Goal: Task Accomplishment & Management: Complete application form

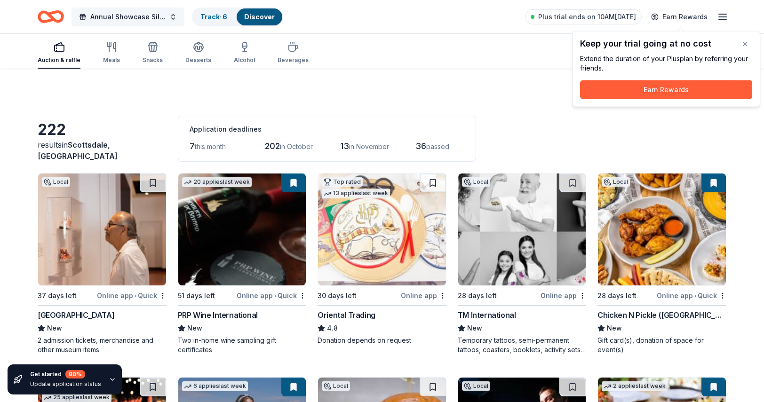
scroll to position [648, 0]
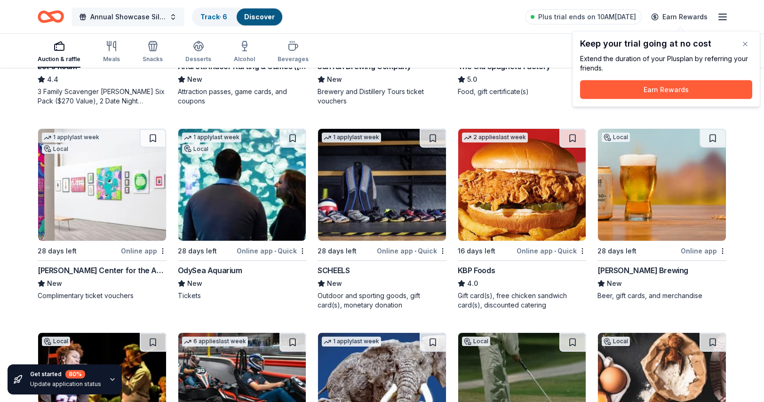
click at [126, 16] on span "Annual Showcase Silent Auction" at bounding box center [127, 16] width 75 height 11
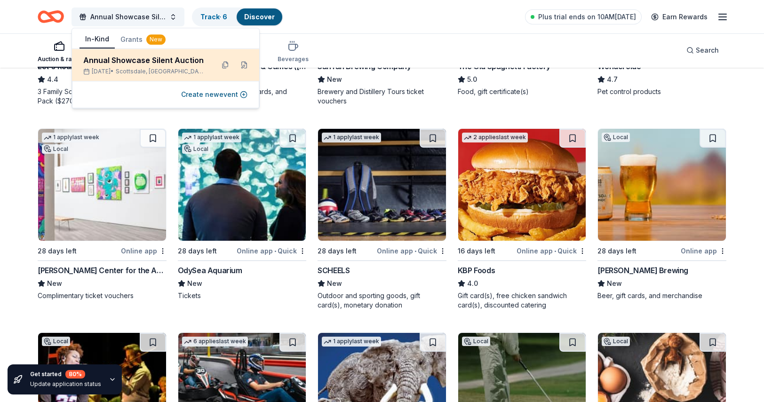
click at [160, 63] on div "Annual Showcase Silent Auction" at bounding box center [144, 60] width 123 height 11
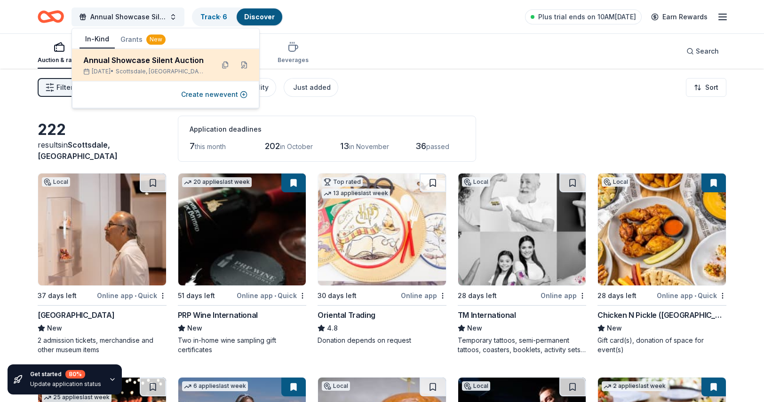
click at [203, 72] on div "Nov 16, 2025 • Scottsdale, AZ" at bounding box center [144, 72] width 123 height 8
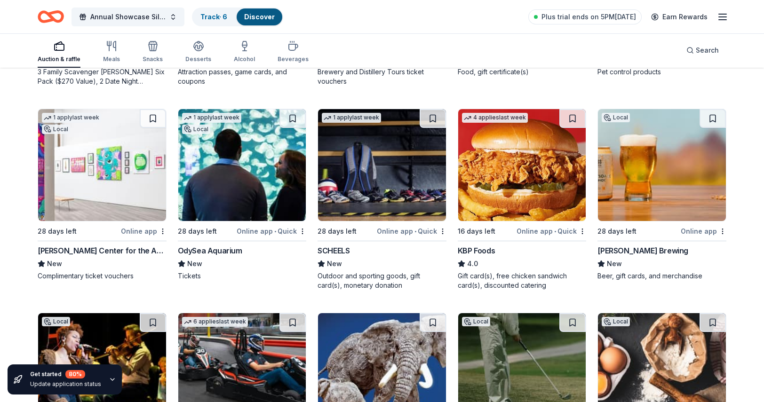
scroll to position [686, 0]
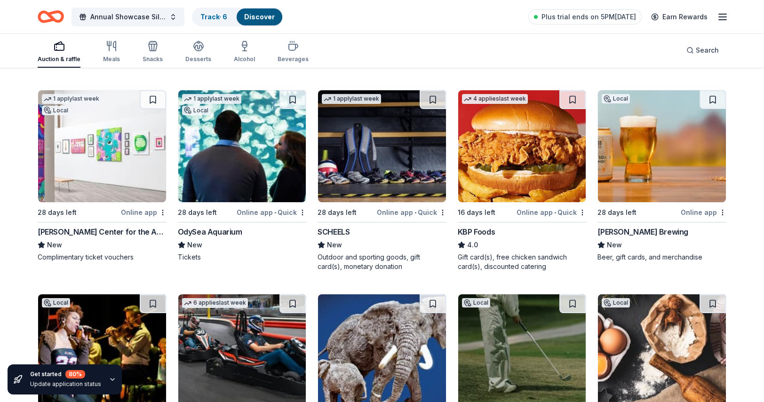
click at [240, 177] on img at bounding box center [242, 146] width 128 height 112
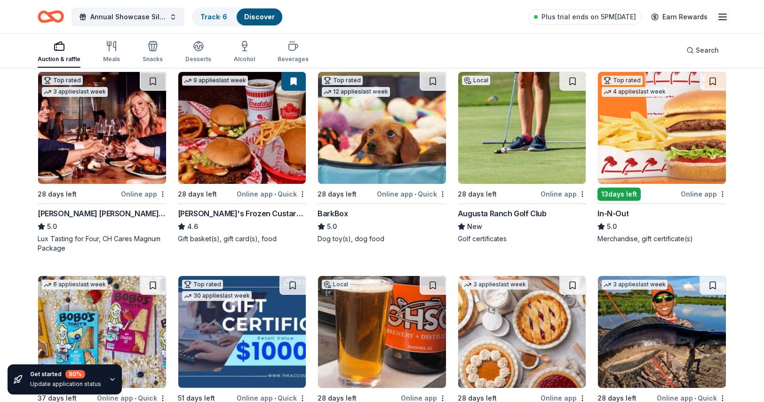
scroll to position [1132, 0]
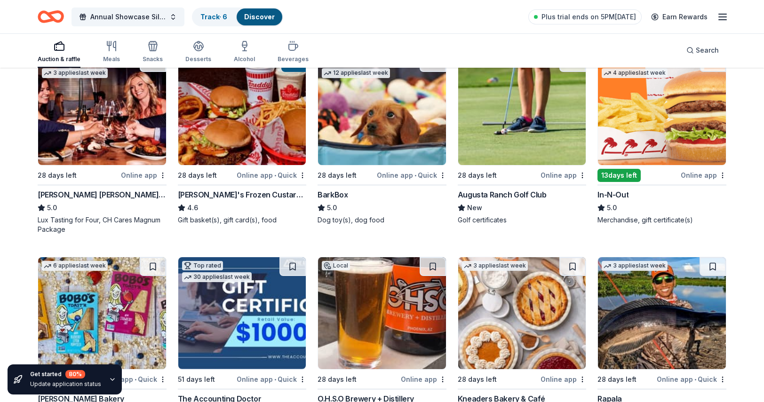
click at [666, 155] on img at bounding box center [662, 109] width 128 height 112
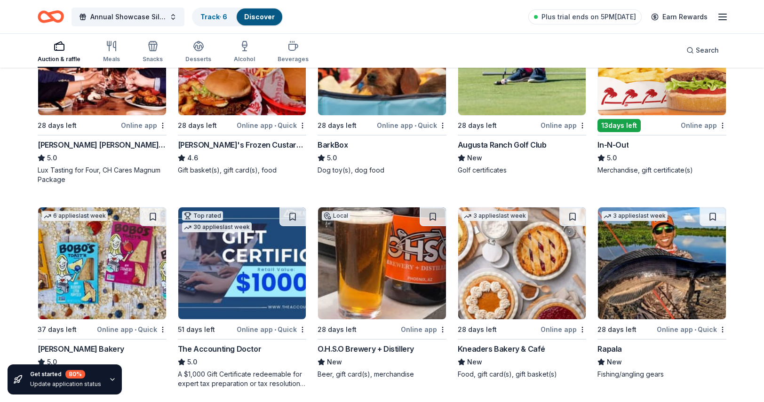
scroll to position [1301, 0]
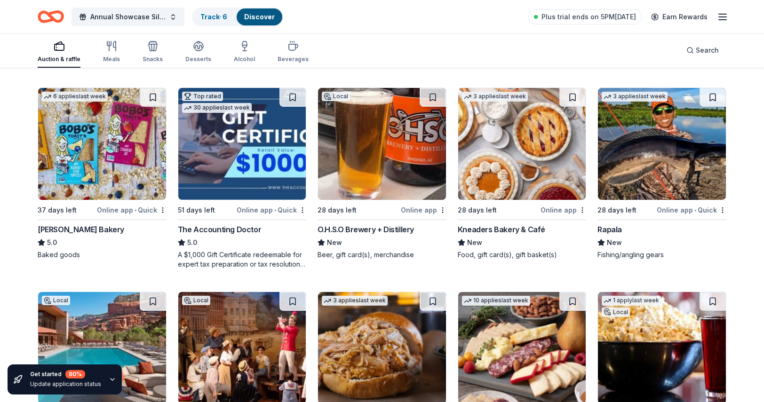
click at [370, 182] on img at bounding box center [382, 144] width 128 height 112
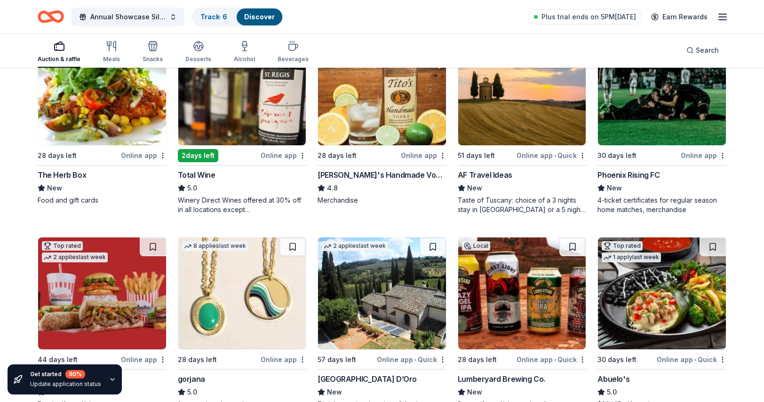
scroll to position [1769, 0]
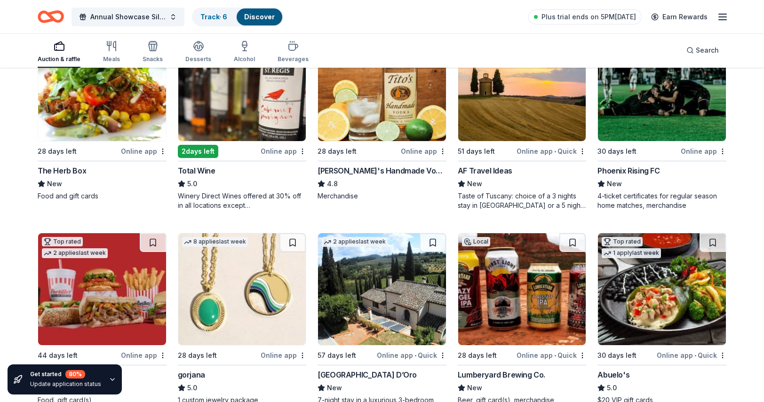
click at [240, 118] on img at bounding box center [242, 85] width 128 height 112
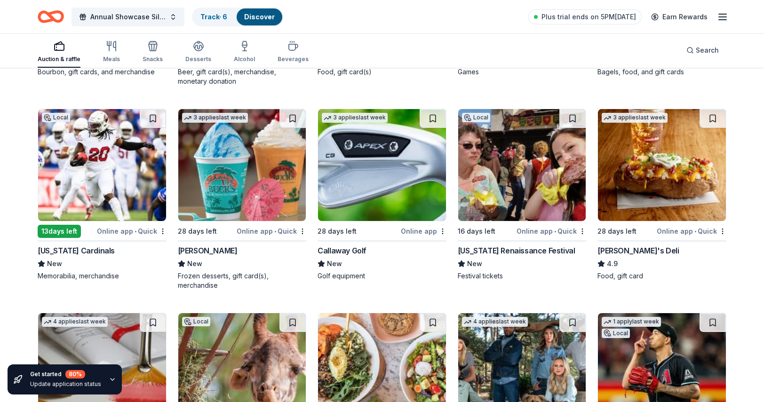
scroll to position [3260, 0]
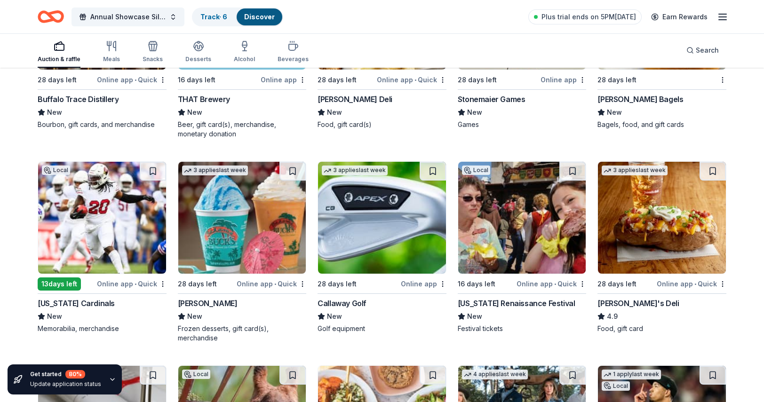
click at [96, 230] on img at bounding box center [102, 218] width 128 height 112
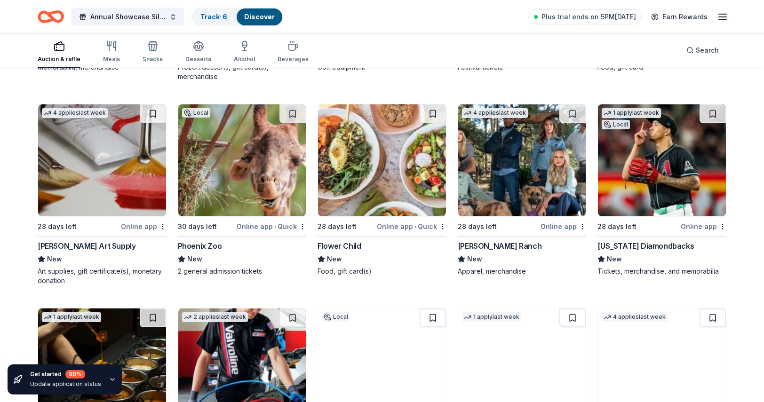
scroll to position [3526, 0]
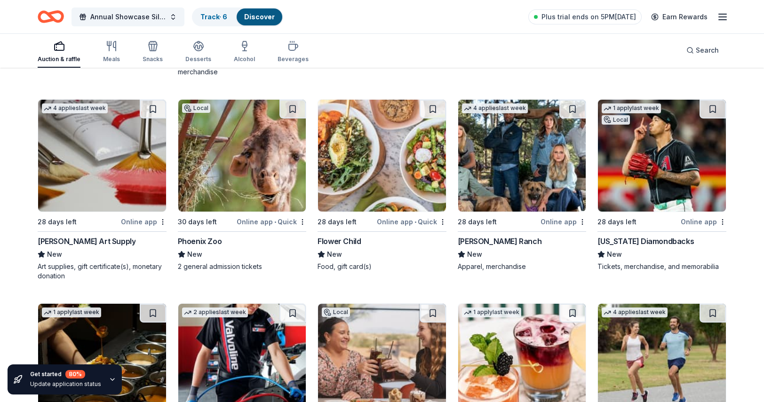
click at [661, 164] on img at bounding box center [662, 156] width 128 height 112
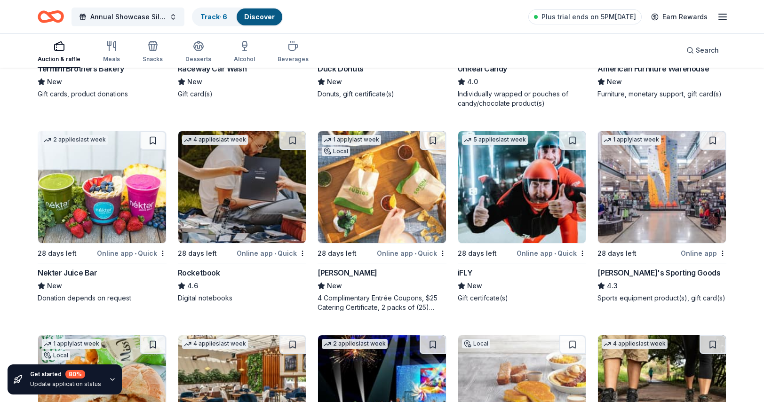
scroll to position [4304, 0]
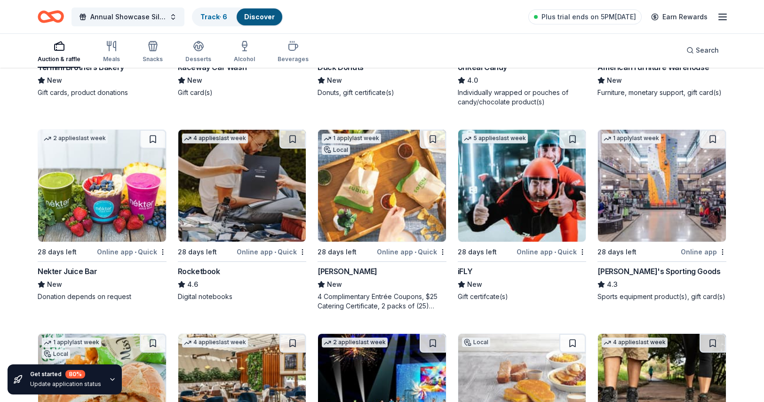
click at [513, 199] on img at bounding box center [522, 186] width 128 height 112
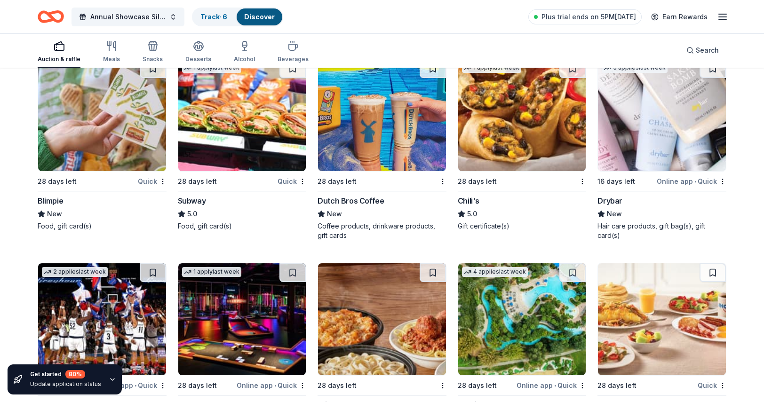
scroll to position [5787, 0]
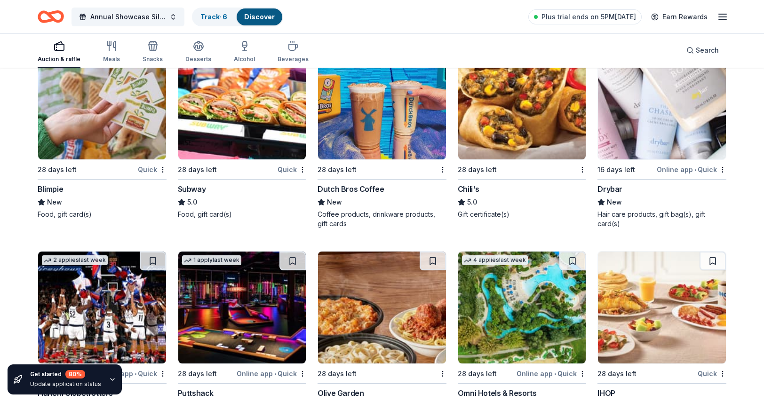
click at [378, 126] on img at bounding box center [382, 104] width 128 height 112
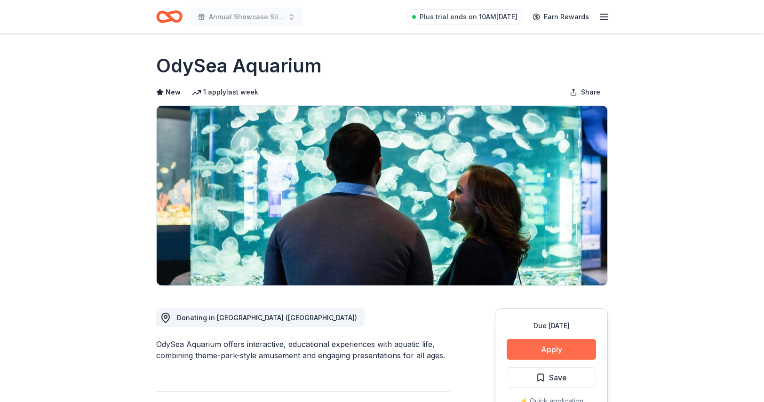
click at [555, 351] on button "Apply" at bounding box center [551, 349] width 89 height 21
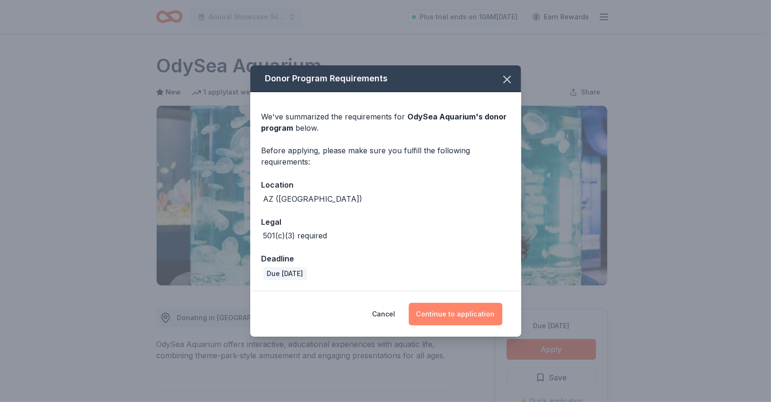
click at [446, 317] on button "Continue to application" at bounding box center [456, 314] width 94 height 23
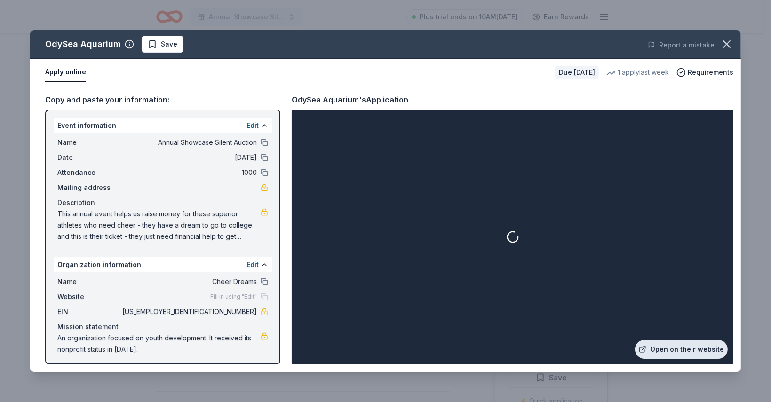
click at [680, 354] on link "Open on their website" at bounding box center [681, 349] width 93 height 19
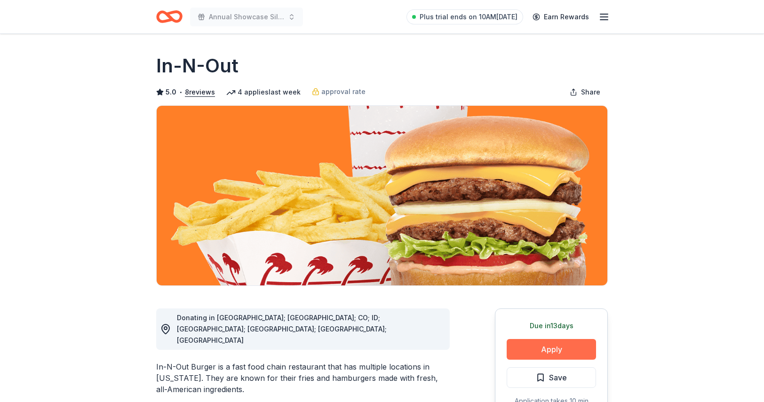
click at [538, 355] on button "Apply" at bounding box center [551, 349] width 89 height 21
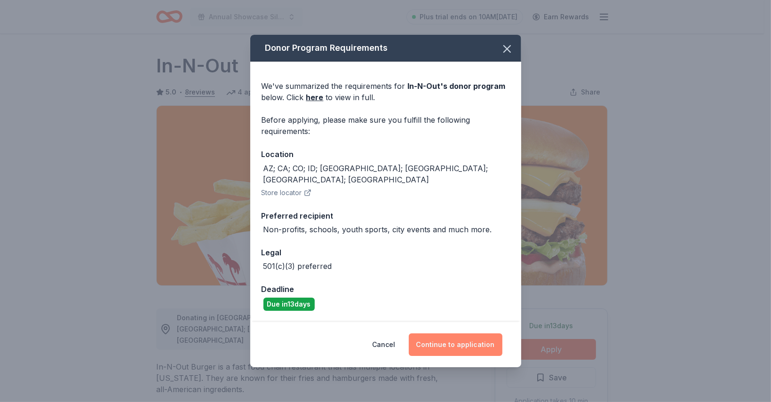
click at [453, 338] on button "Continue to application" at bounding box center [456, 345] width 94 height 23
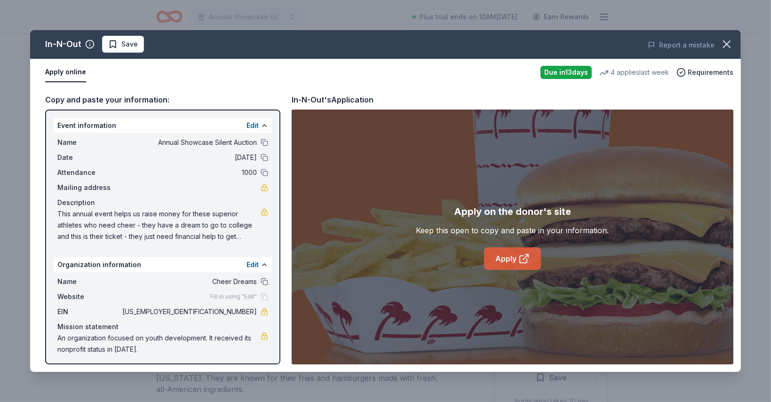
click at [518, 266] on link "Apply" at bounding box center [512, 258] width 57 height 23
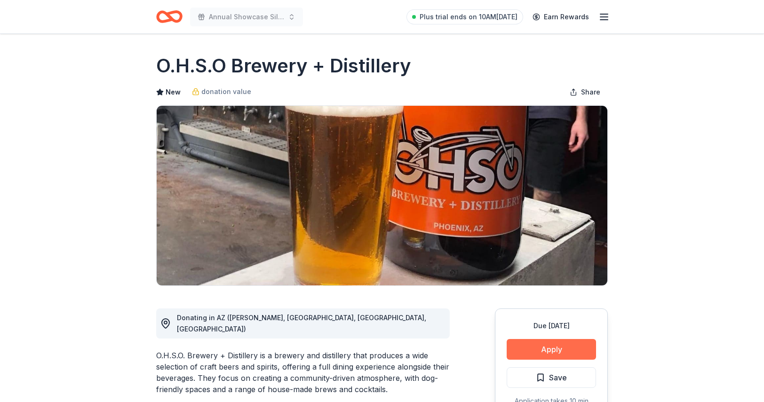
click at [554, 348] on button "Apply" at bounding box center [551, 349] width 89 height 21
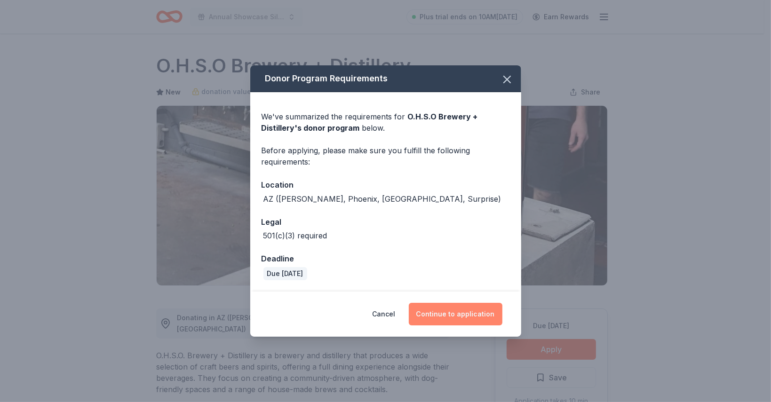
click at [456, 303] on button "Continue to application" at bounding box center [456, 314] width 94 height 23
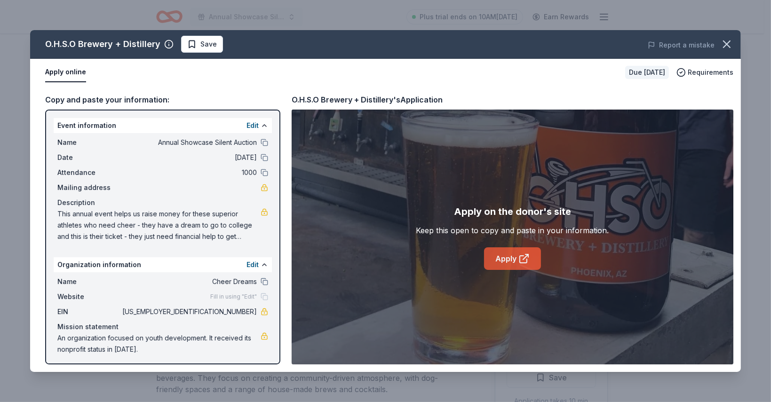
click at [518, 259] on icon at bounding box center [523, 258] width 11 height 11
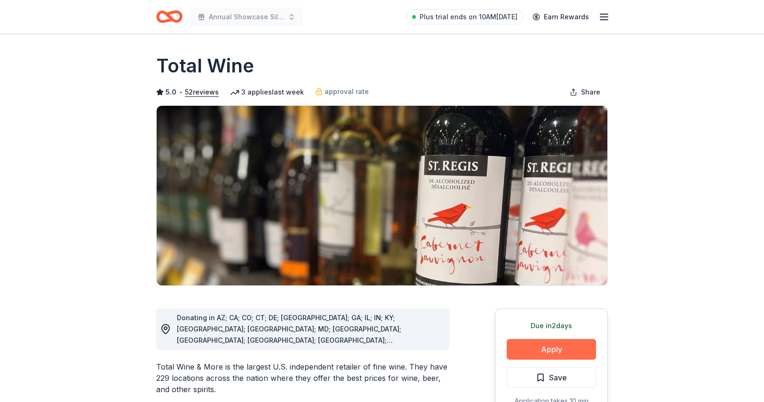
click at [540, 350] on button "Apply" at bounding box center [551, 349] width 89 height 21
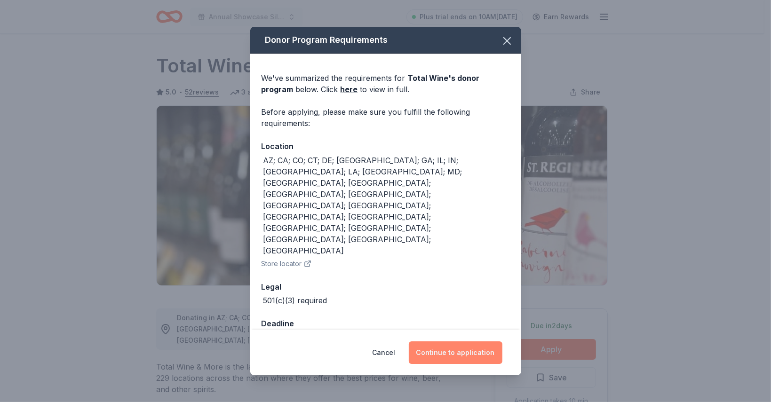
click at [454, 342] on button "Continue to application" at bounding box center [456, 353] width 94 height 23
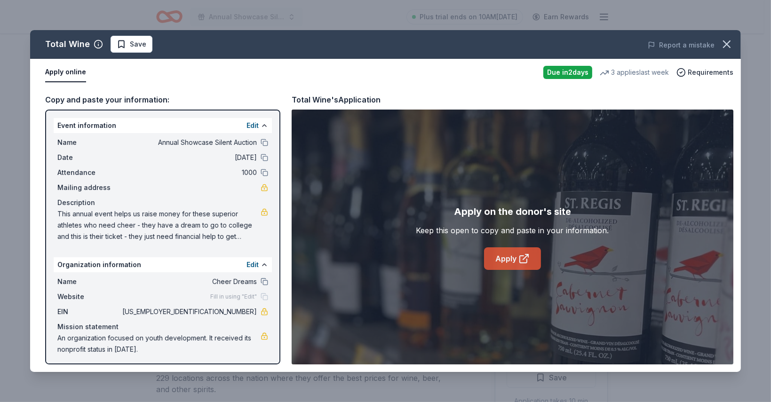
click at [510, 256] on link "Apply" at bounding box center [512, 258] width 57 height 23
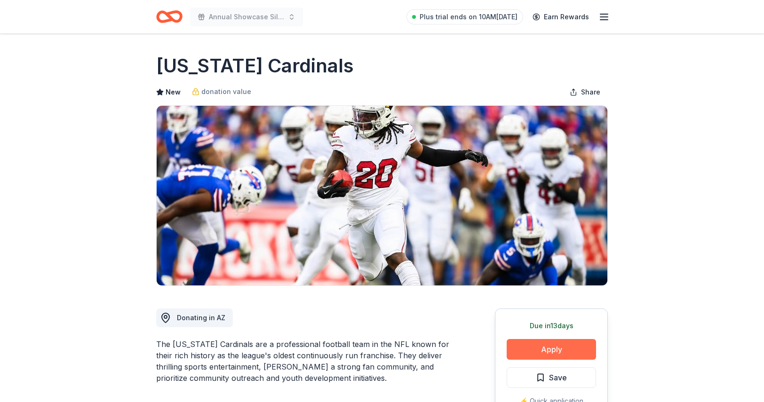
click at [553, 349] on button "Apply" at bounding box center [551, 349] width 89 height 21
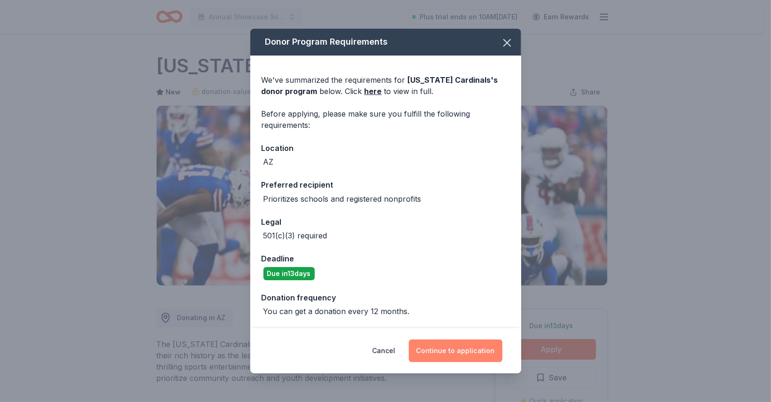
click at [442, 360] on button "Continue to application" at bounding box center [456, 351] width 94 height 23
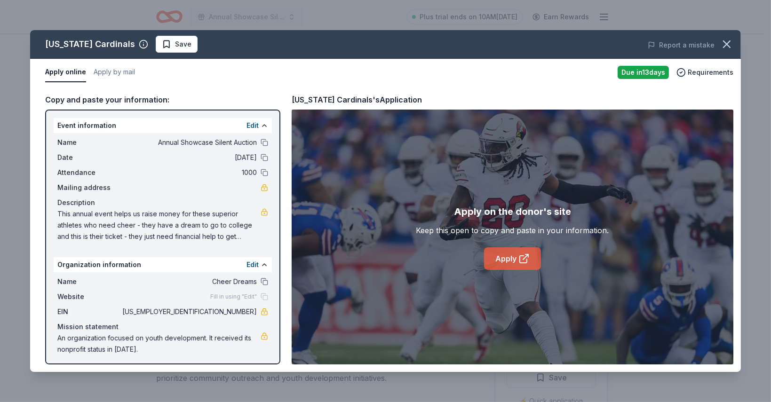
drag, startPoint x: 510, startPoint y: 255, endPoint x: 501, endPoint y: 263, distance: 12.4
click at [501, 263] on link "Apply" at bounding box center [512, 258] width 57 height 23
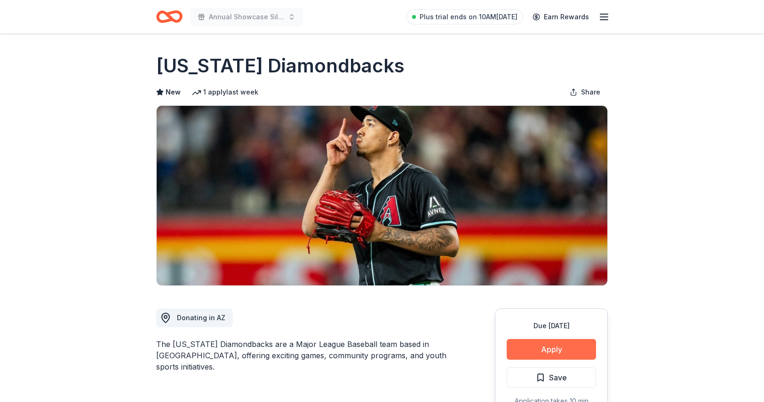
click at [566, 348] on button "Apply" at bounding box center [551, 349] width 89 height 21
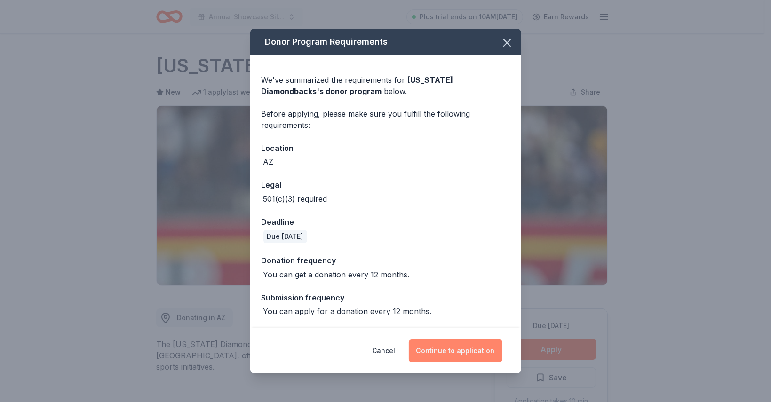
click at [435, 358] on button "Continue to application" at bounding box center [456, 351] width 94 height 23
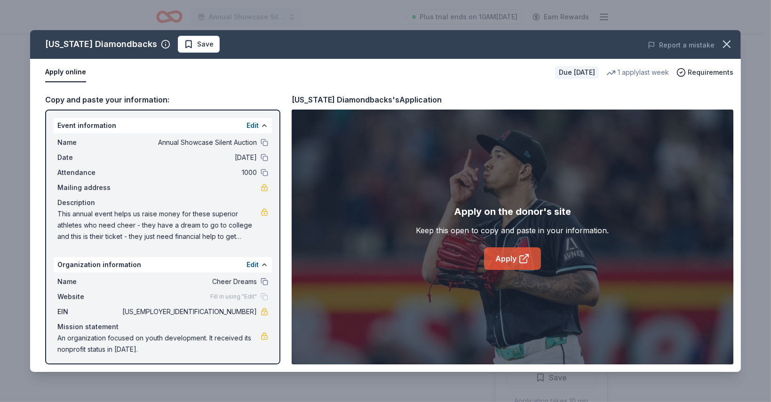
click at [508, 264] on link "Apply" at bounding box center [512, 258] width 57 height 23
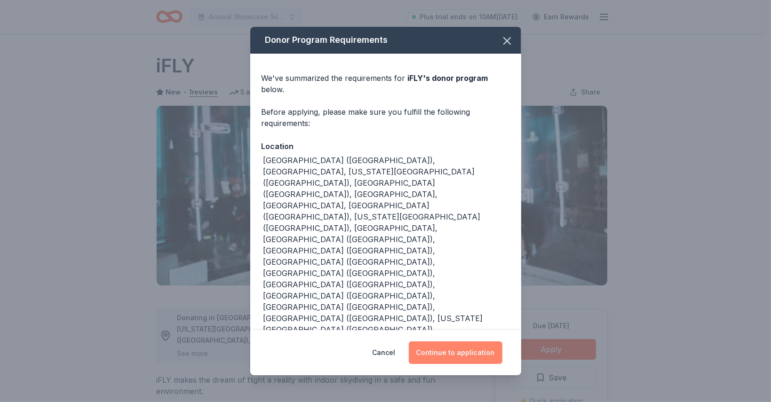
click at [467, 342] on button "Continue to application" at bounding box center [456, 353] width 94 height 23
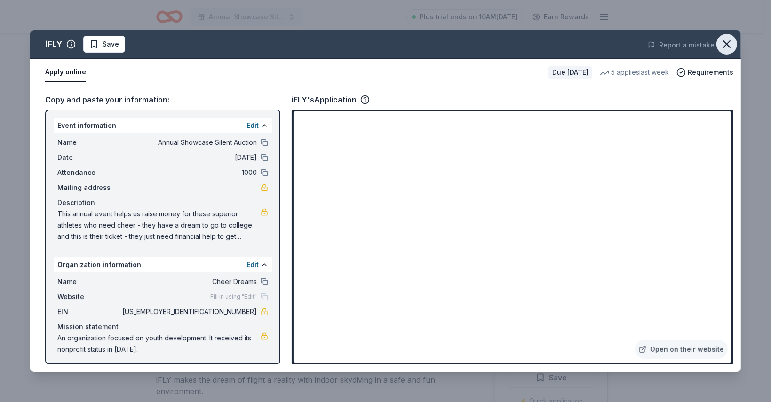
click at [732, 46] on icon "button" at bounding box center [726, 44] width 13 height 13
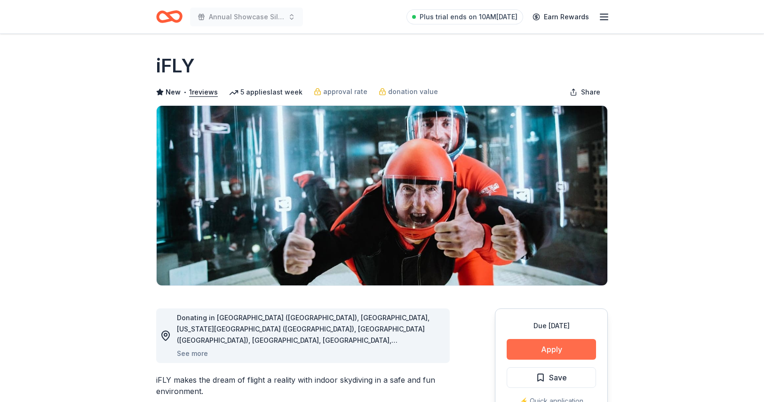
click at [564, 342] on button "Apply" at bounding box center [551, 349] width 89 height 21
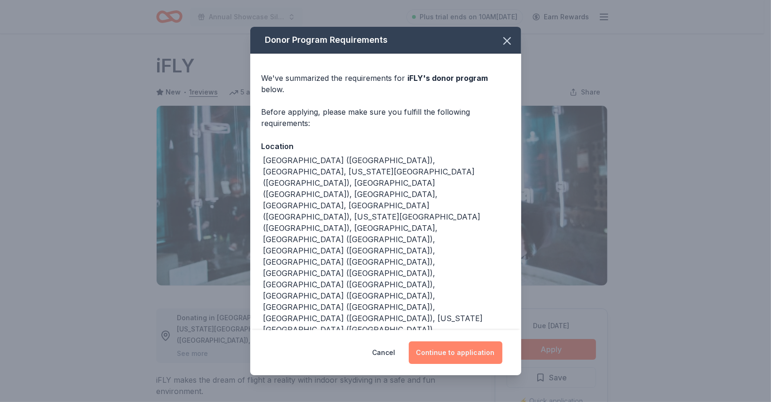
click at [469, 342] on button "Continue to application" at bounding box center [456, 353] width 94 height 23
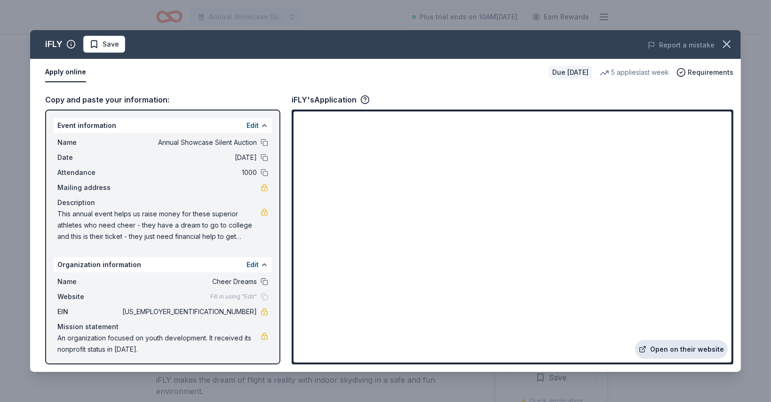
click at [693, 346] on link "Open on their website" at bounding box center [681, 349] width 93 height 19
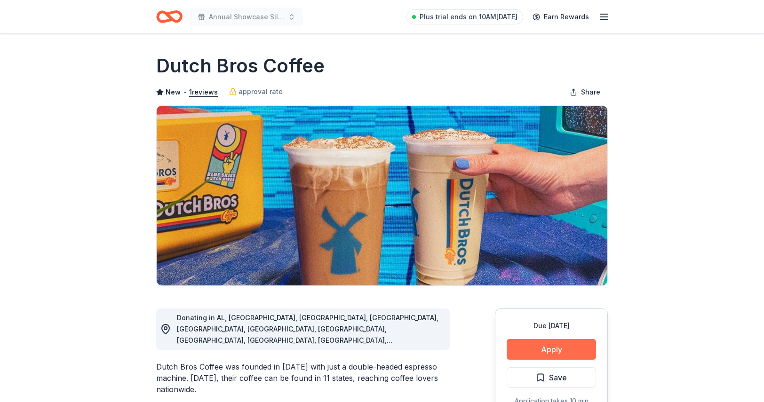
click at [557, 351] on button "Apply" at bounding box center [551, 349] width 89 height 21
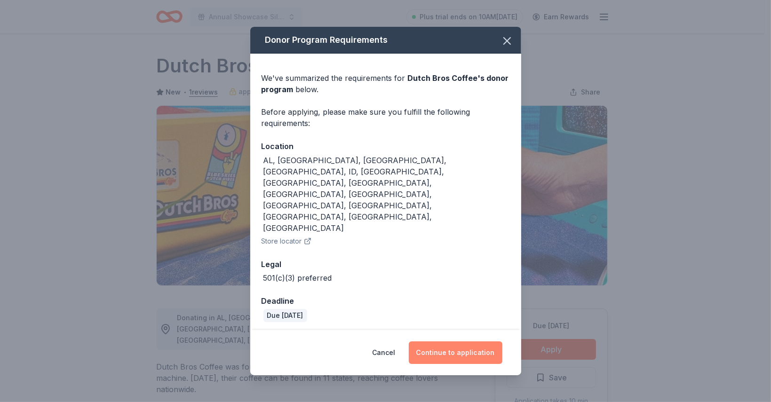
click at [476, 342] on button "Continue to application" at bounding box center [456, 353] width 94 height 23
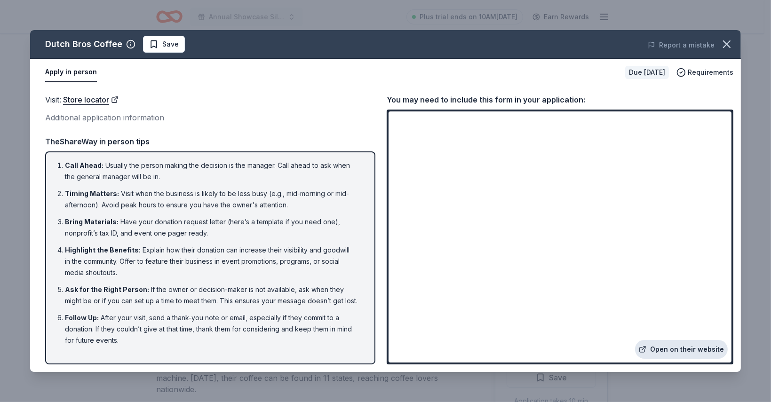
click at [693, 350] on link "Open on their website" at bounding box center [681, 349] width 93 height 19
click at [321, 241] on ol "Call Ahead : Usually the person making the decision is the manager. Call ahead …" at bounding box center [210, 253] width 313 height 186
click at [685, 351] on link "Open on their website" at bounding box center [681, 349] width 93 height 19
